Goal: Use online tool/utility

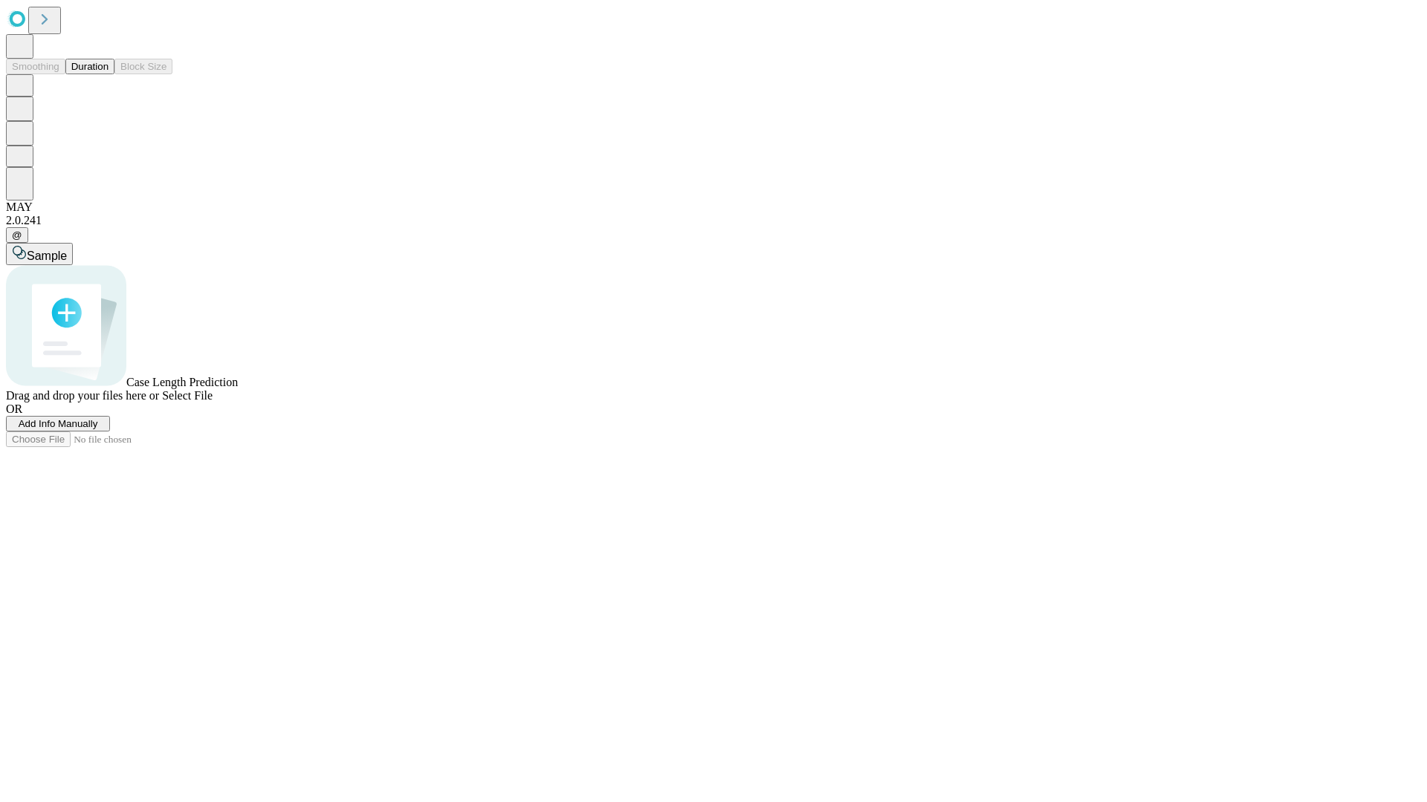
click at [108, 74] on button "Duration" at bounding box center [89, 67] width 49 height 16
click at [98, 429] on span "Add Info Manually" at bounding box center [59, 423] width 80 height 11
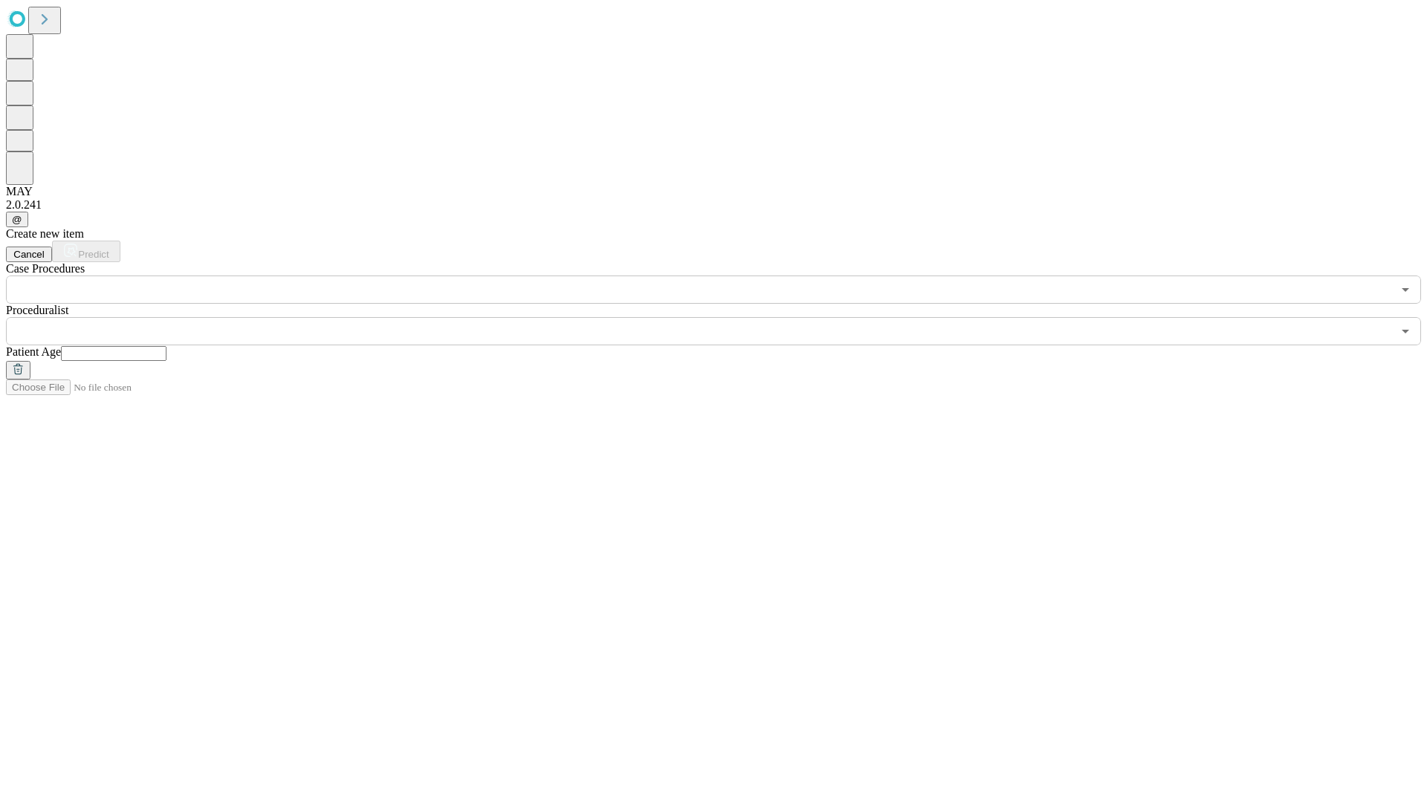
click at [166, 346] on input "text" at bounding box center [114, 353] width 106 height 15
type input "**"
click at [724, 317] on input "text" at bounding box center [699, 331] width 1386 height 28
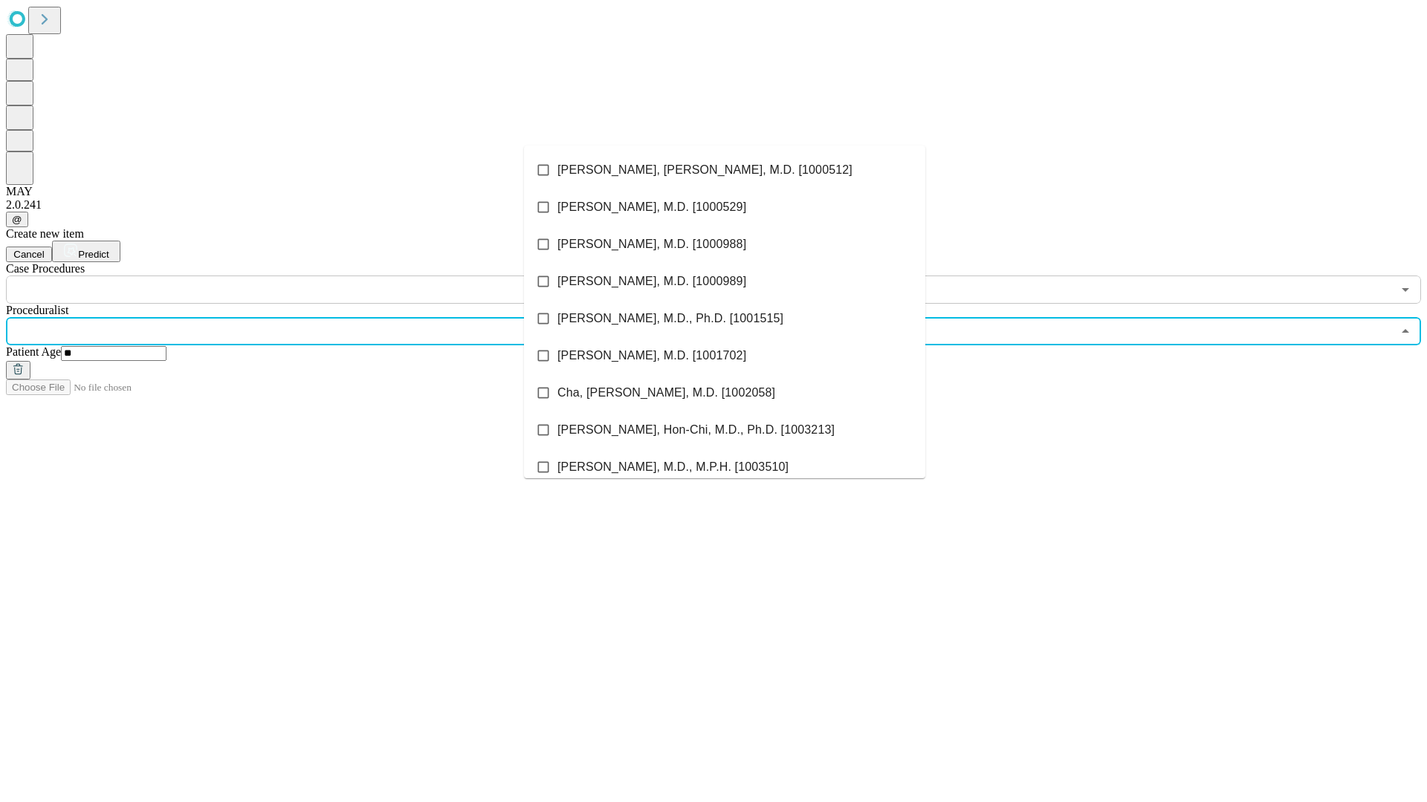
click at [724, 170] on li "[PERSON_NAME], [PERSON_NAME], M.D. [1000512]" at bounding box center [724, 170] width 401 height 37
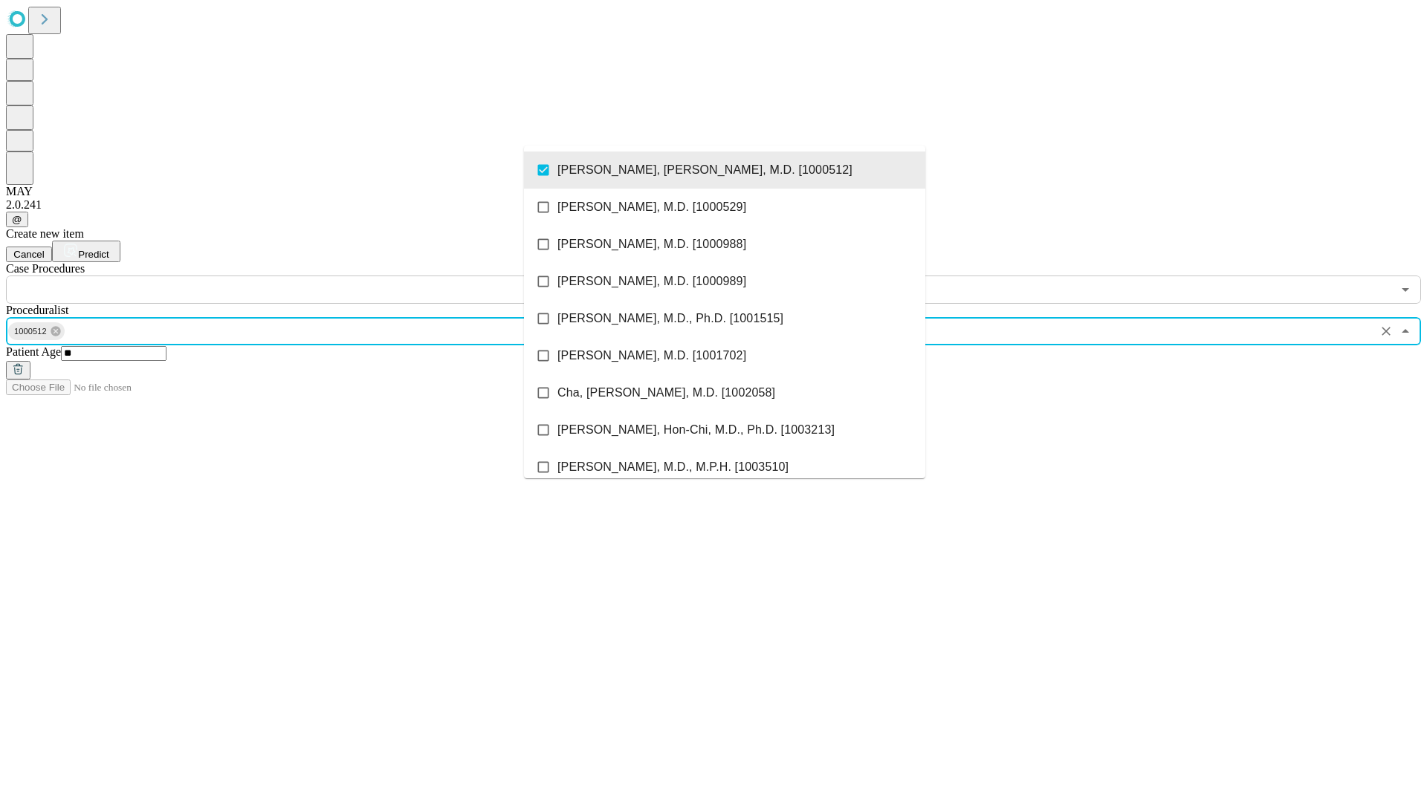
click at [312, 276] on input "text" at bounding box center [699, 290] width 1386 height 28
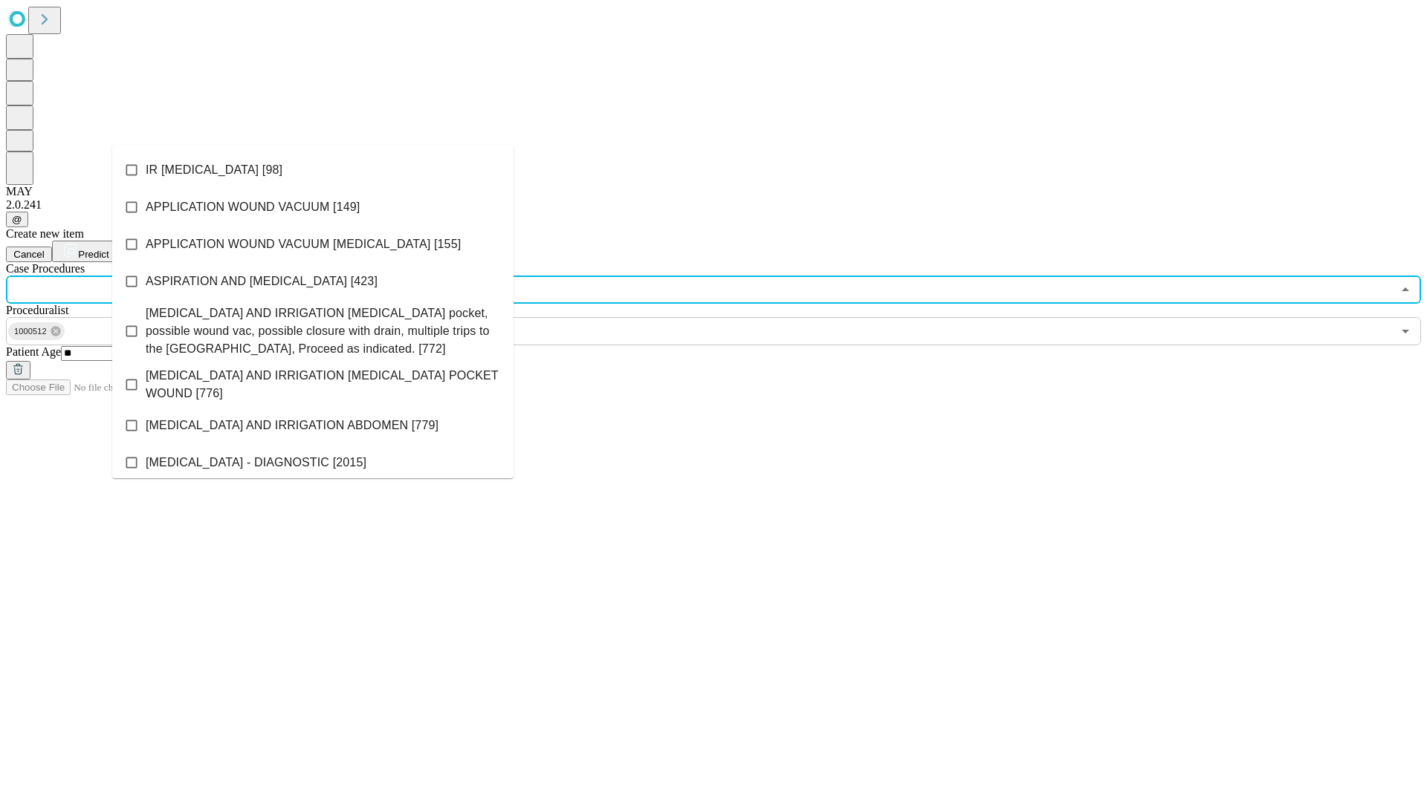
click at [313, 170] on li "IR [MEDICAL_DATA] [98]" at bounding box center [312, 170] width 401 height 37
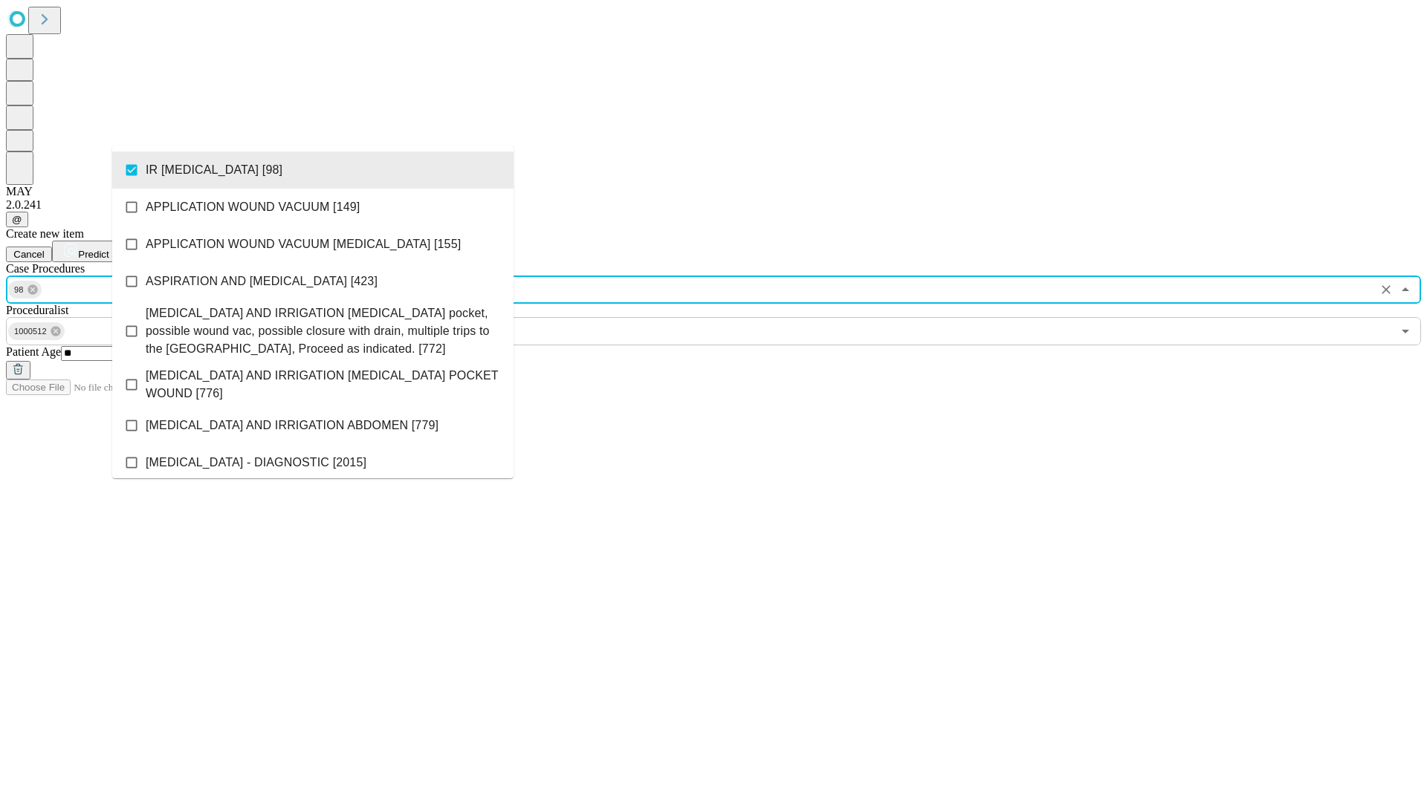
click at [108, 249] on span "Predict" at bounding box center [93, 254] width 30 height 11
